Goal: Task Accomplishment & Management: Use online tool/utility

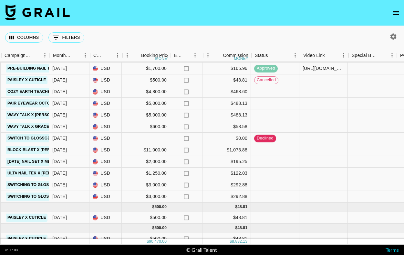
scroll to position [362, 313]
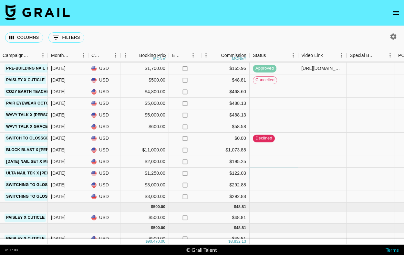
click at [258, 175] on div at bounding box center [274, 173] width 48 height 12
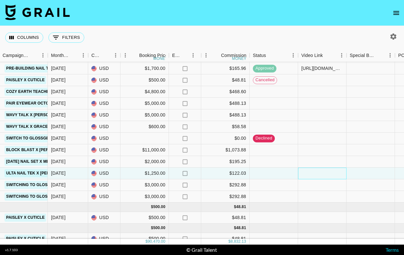
click at [310, 172] on div at bounding box center [322, 173] width 48 height 12
type input "https://www.instagram.com/reel/DO1UxYjCVXt/?igsh=MTg5MXZ3M3AwZDhx"
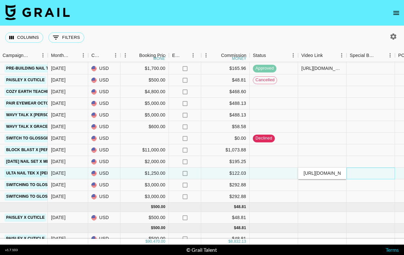
click at [365, 171] on div at bounding box center [371, 173] width 48 height 12
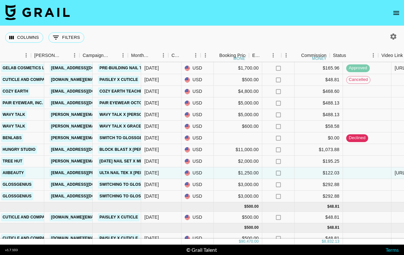
scroll to position [363, 232]
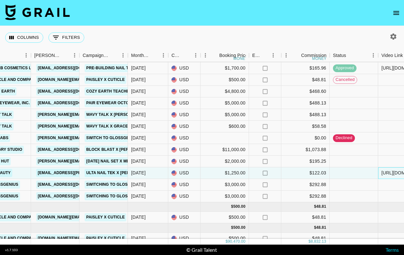
click at [384, 173] on div "https://www.instagram.com/reel/DO1UxYjCVXt/?igsh=MTg5MXZ3M3AwZDhx" at bounding box center [403, 172] width 42 height 6
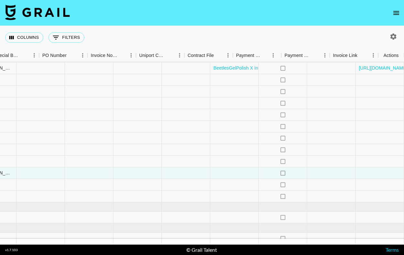
scroll to position [363, 669]
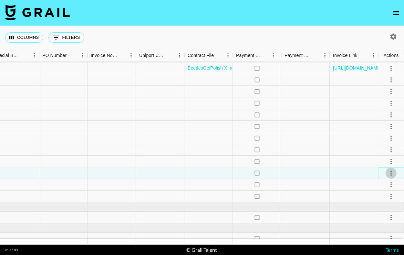
click at [388, 175] on icon "select merge strategy" at bounding box center [392, 173] width 8 height 8
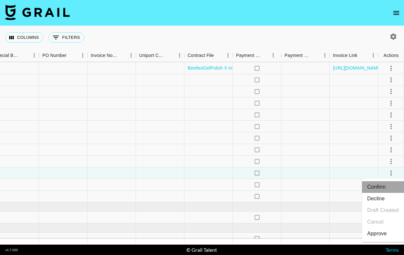
click at [387, 183] on li "Confirm" at bounding box center [383, 187] width 42 height 12
click at [390, 208] on li "Draft Created" at bounding box center [383, 210] width 42 height 12
click at [392, 235] on li "Approve" at bounding box center [383, 234] width 42 height 12
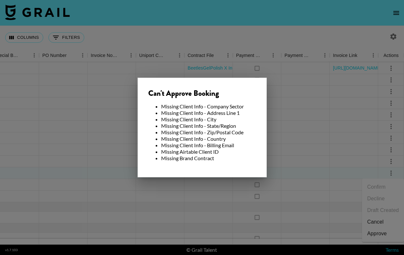
click at [348, 153] on div at bounding box center [202, 127] width 404 height 255
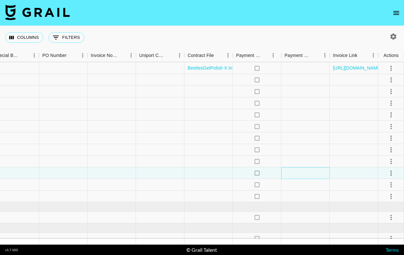
click at [300, 173] on div at bounding box center [306, 173] width 48 height 12
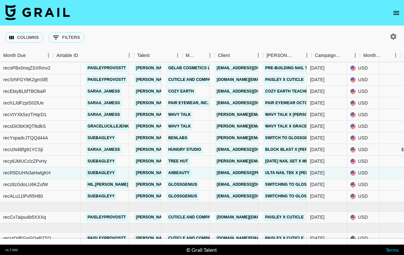
scroll to position [363, 0]
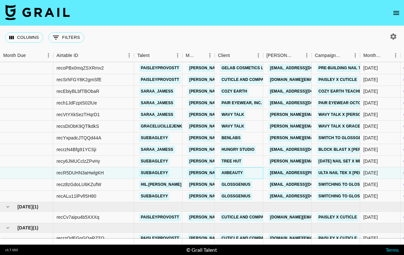
click at [246, 172] on div "aiibeauty" at bounding box center [232, 173] width 28 height 12
click at [241, 172] on link "aiibeauty" at bounding box center [232, 173] width 25 height 8
click at [246, 173] on div "aiibeauty" at bounding box center [232, 173] width 28 height 12
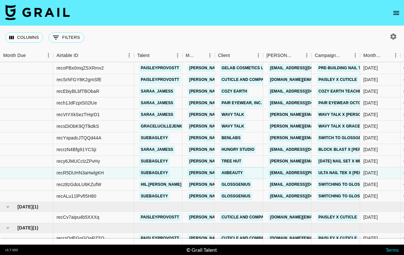
click at [240, 173] on link "aiibeauty" at bounding box center [232, 173] width 25 height 8
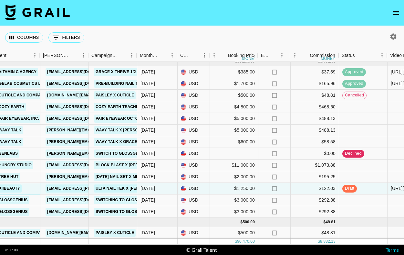
scroll to position [347, 223]
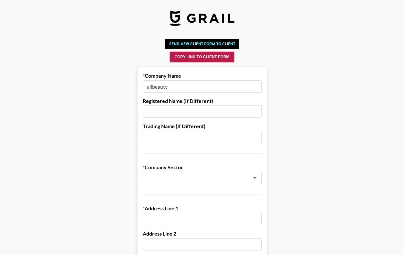
click at [219, 57] on button "Copy Link to Client Form" at bounding box center [201, 57] width 63 height 10
